Goal: Information Seeking & Learning: Learn about a topic

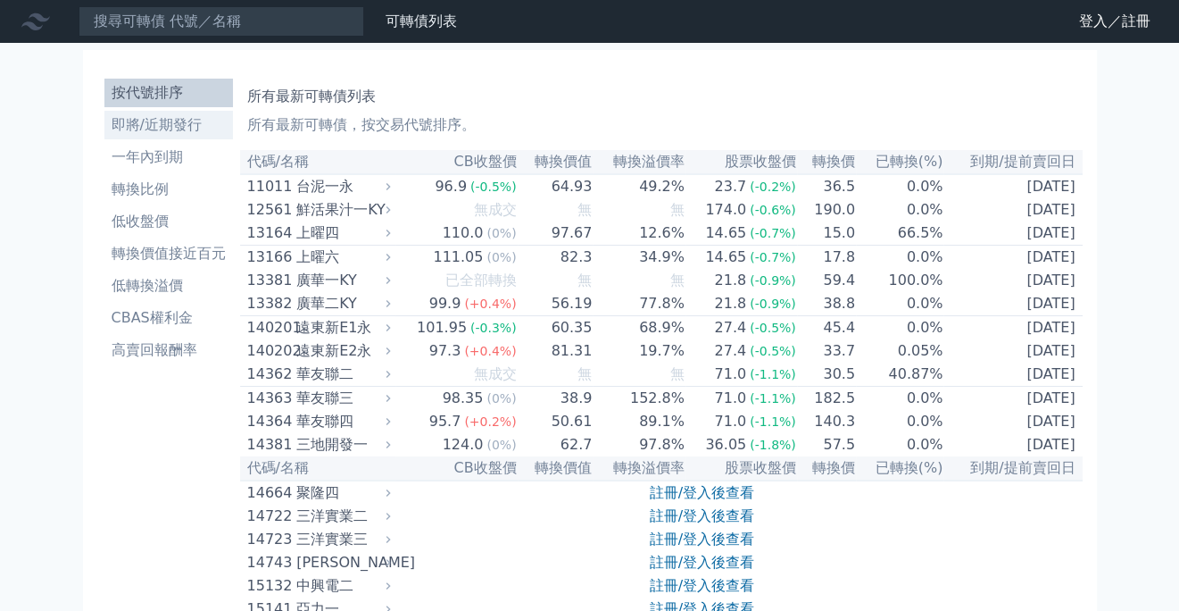
click at [174, 121] on li "即將/近期發行" at bounding box center [168, 124] width 129 height 21
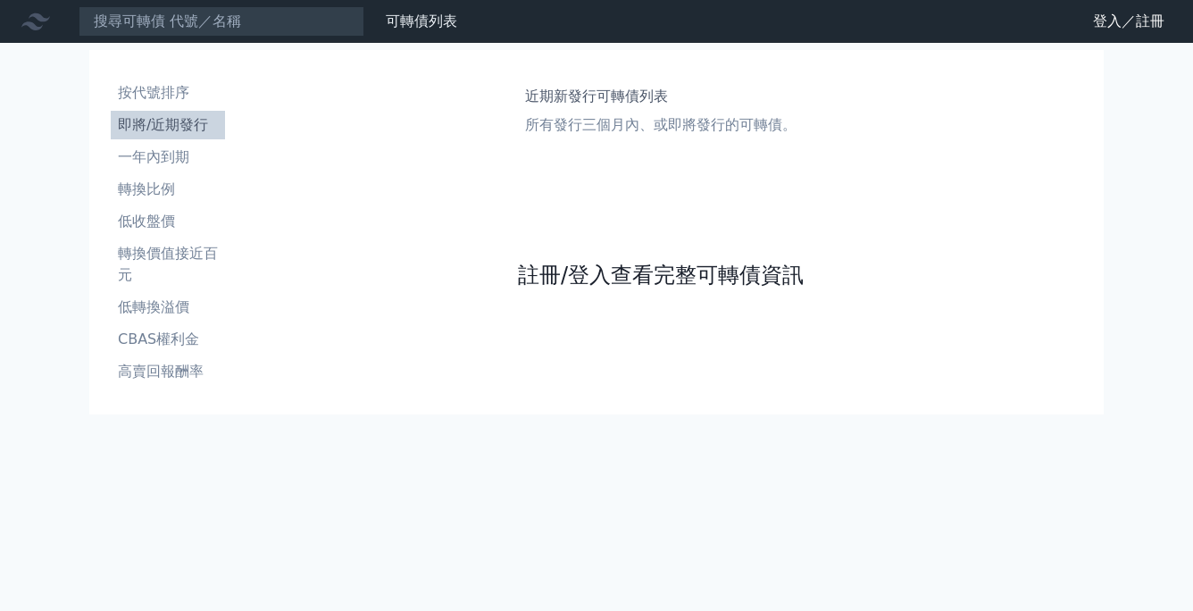
click at [663, 275] on link "註冊/登入查看完整可轉債資訊" at bounding box center [661, 275] width 286 height 29
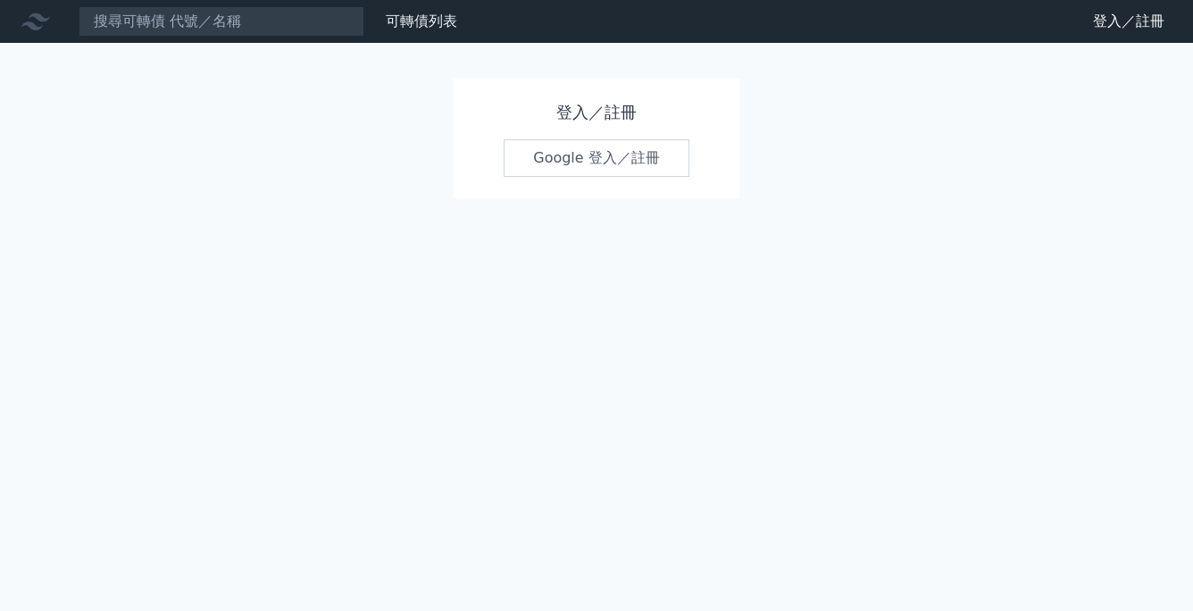
click at [605, 167] on link "Google 登入／註冊" at bounding box center [596, 157] width 186 height 37
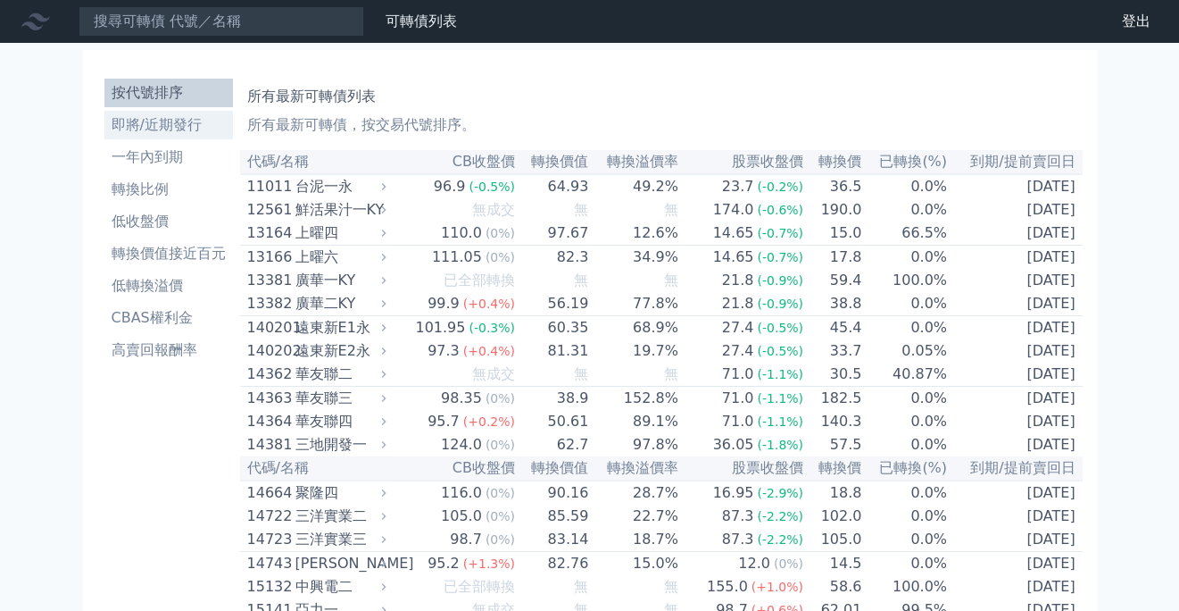
click at [179, 129] on li "即將/近期發行" at bounding box center [168, 124] width 129 height 21
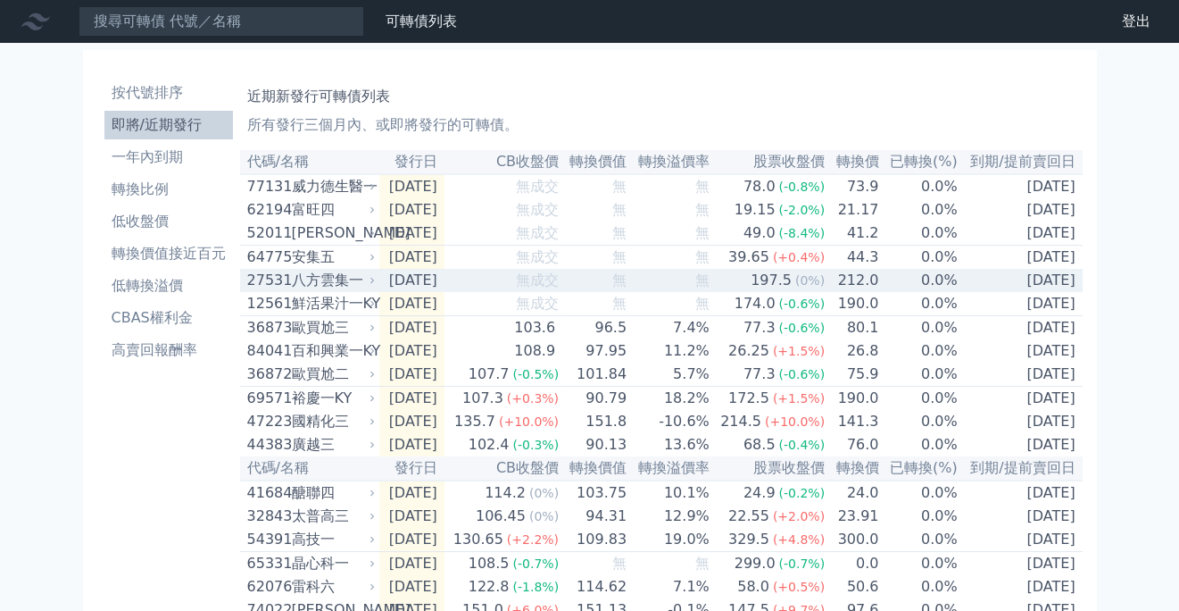
click at [512, 292] on td "無成交" at bounding box center [502, 280] width 115 height 23
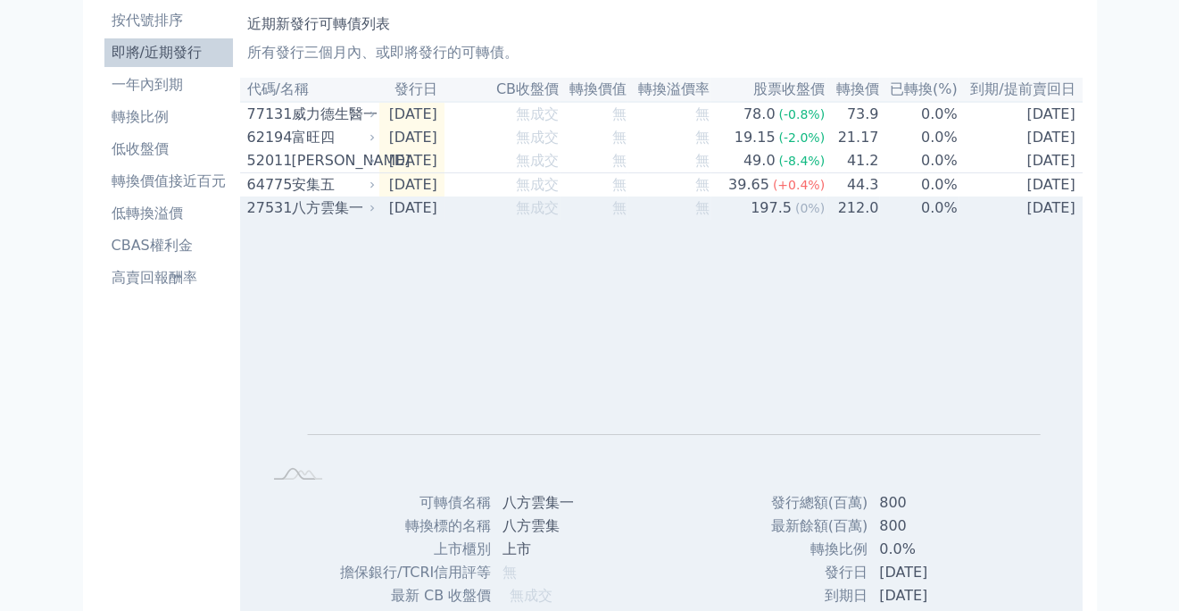
scroll to position [268, 0]
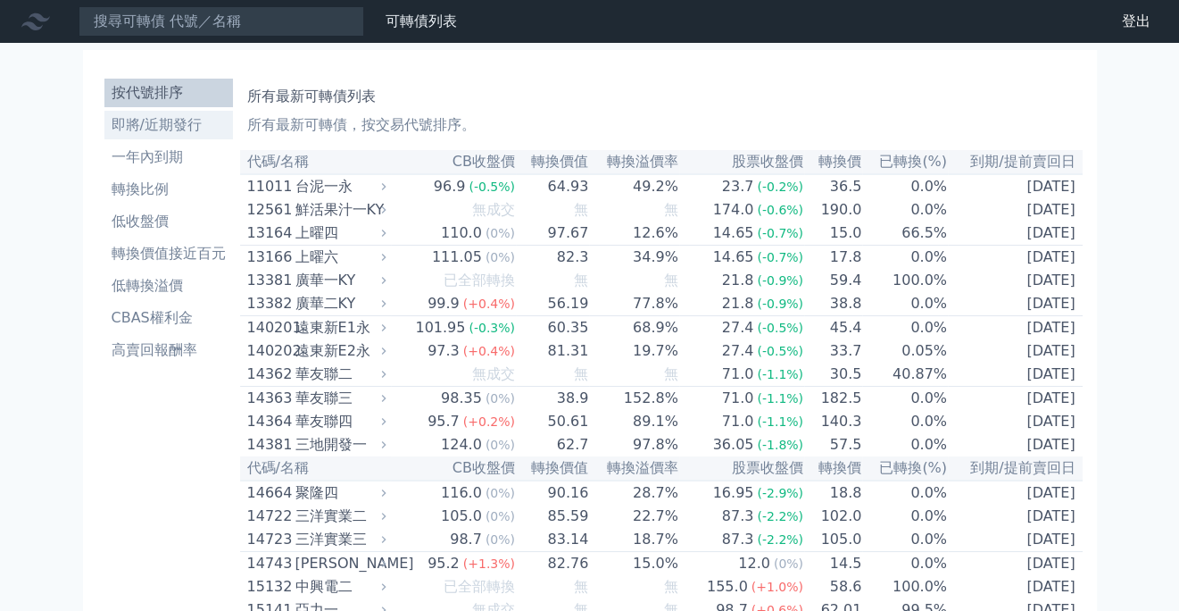
click at [162, 123] on li "即將/近期發行" at bounding box center [168, 124] width 129 height 21
